Goal: Transaction & Acquisition: Purchase product/service

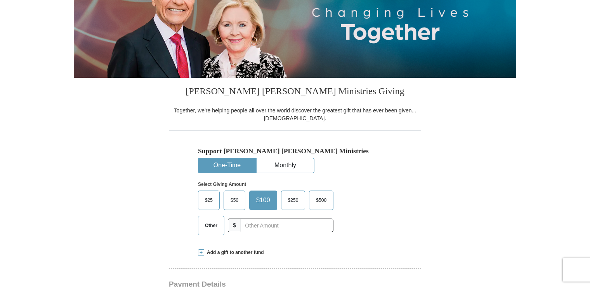
scroll to position [150, 0]
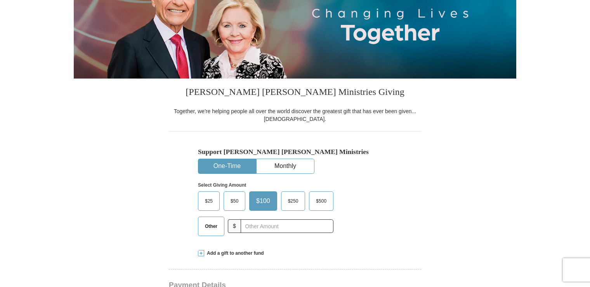
click at [201, 251] on span at bounding box center [201, 253] width 6 height 6
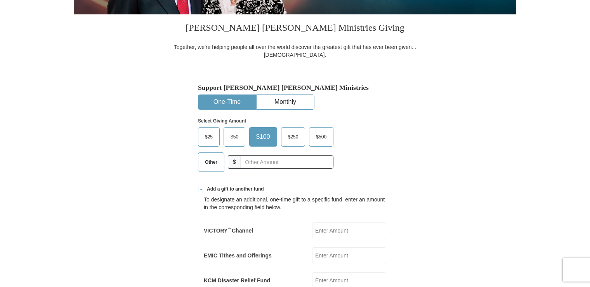
scroll to position [267, 0]
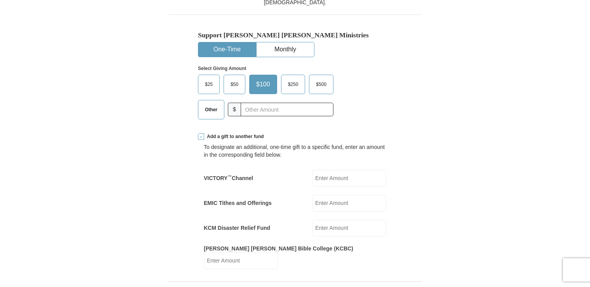
click at [322, 201] on input "EMIC Tithes and Offerings" at bounding box center [349, 203] width 74 height 17
type input "171"
click at [211, 108] on span "Other" at bounding box center [211, 110] width 20 height 12
click at [0, 0] on input "Other" at bounding box center [0, 0] width 0 height 0
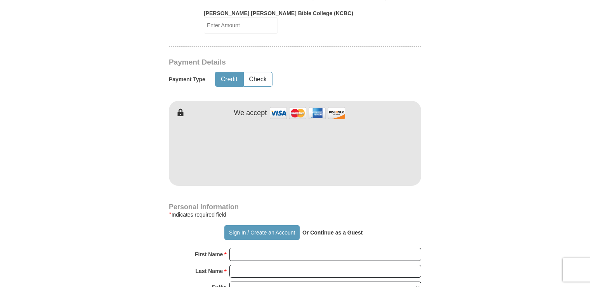
scroll to position [539, 0]
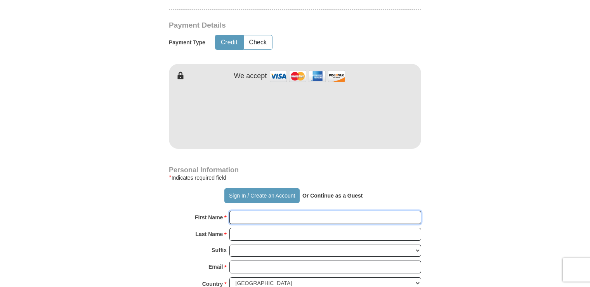
click at [254, 210] on input "First Name *" at bounding box center [325, 216] width 192 height 13
type input "GBOYEGA"
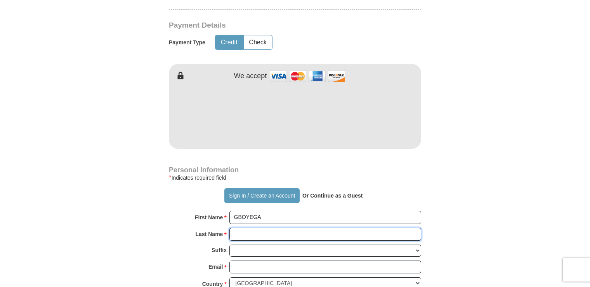
type input "ADEBAYO"
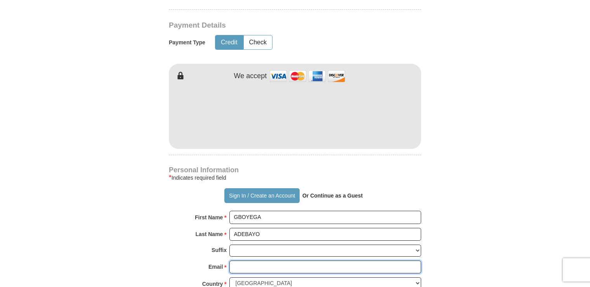
type input "[EMAIL_ADDRESS][DOMAIN_NAME]"
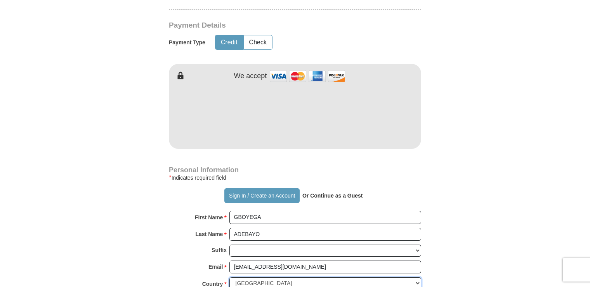
select select "GB"
type input "[STREET_ADDRESS][PERSON_NAME][PERSON_NAME]"
type input "[GEOGRAPHIC_DATA]"
type input "SO19 9RF"
type input "07438287797"
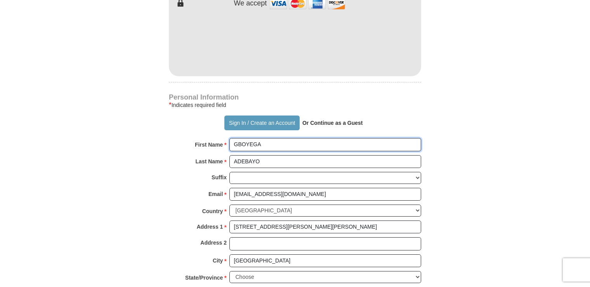
scroll to position [733, 0]
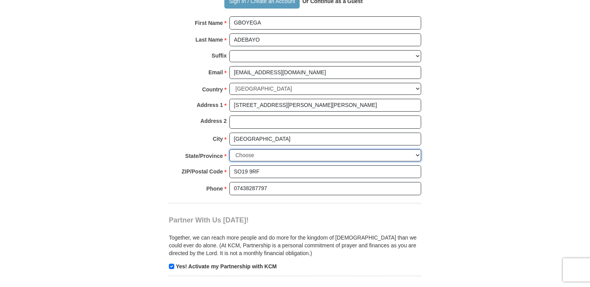
click at [414, 149] on select "Choose Antrim [GEOGRAPHIC_DATA] [GEOGRAPHIC_DATA] [GEOGRAPHIC_DATA] [GEOGRAPHIC…" at bounding box center [325, 155] width 192 height 12
select select "HANTS"
click at [229, 149] on select "Choose Antrim [GEOGRAPHIC_DATA] [GEOGRAPHIC_DATA] [GEOGRAPHIC_DATA] [GEOGRAPHIC…" at bounding box center [325, 155] width 192 height 12
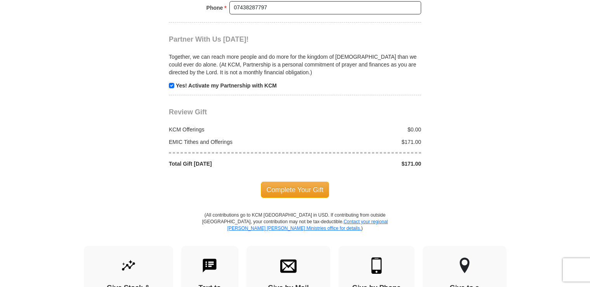
scroll to position [927, 0]
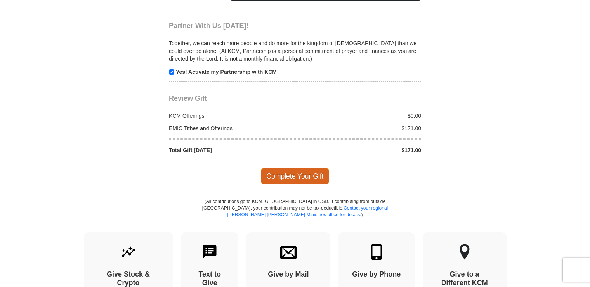
click at [286, 168] on span "Complete Your Gift" at bounding box center [295, 176] width 69 height 16
